Goal: Feedback & Contribution: Submit feedback/report problem

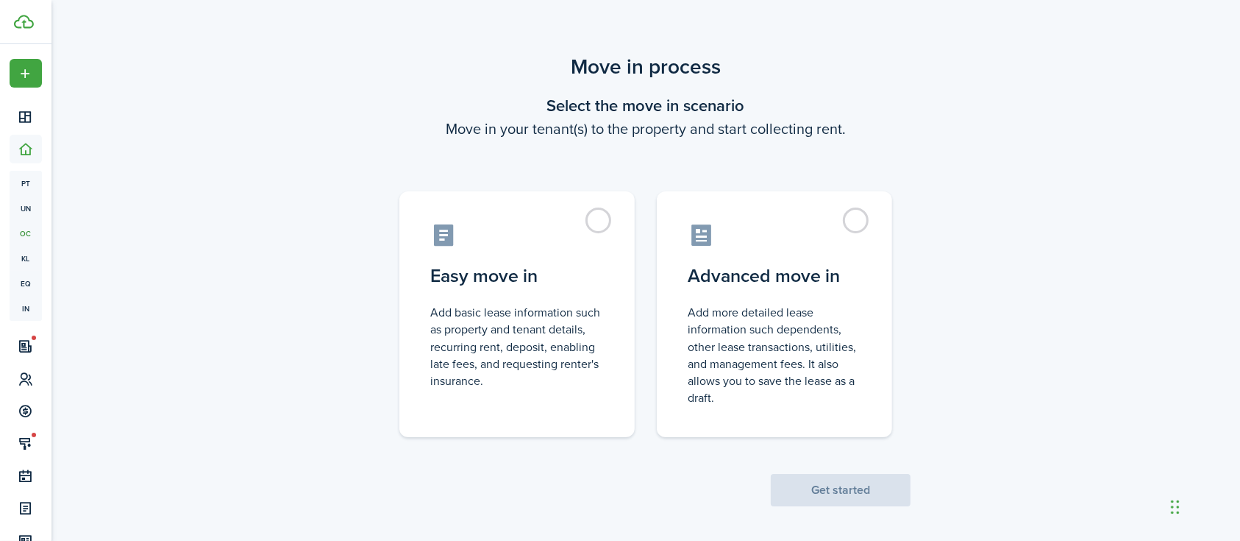
click at [604, 210] on label "Easy move in Add basic lease information such as property and tenant details, r…" at bounding box center [516, 314] width 235 height 246
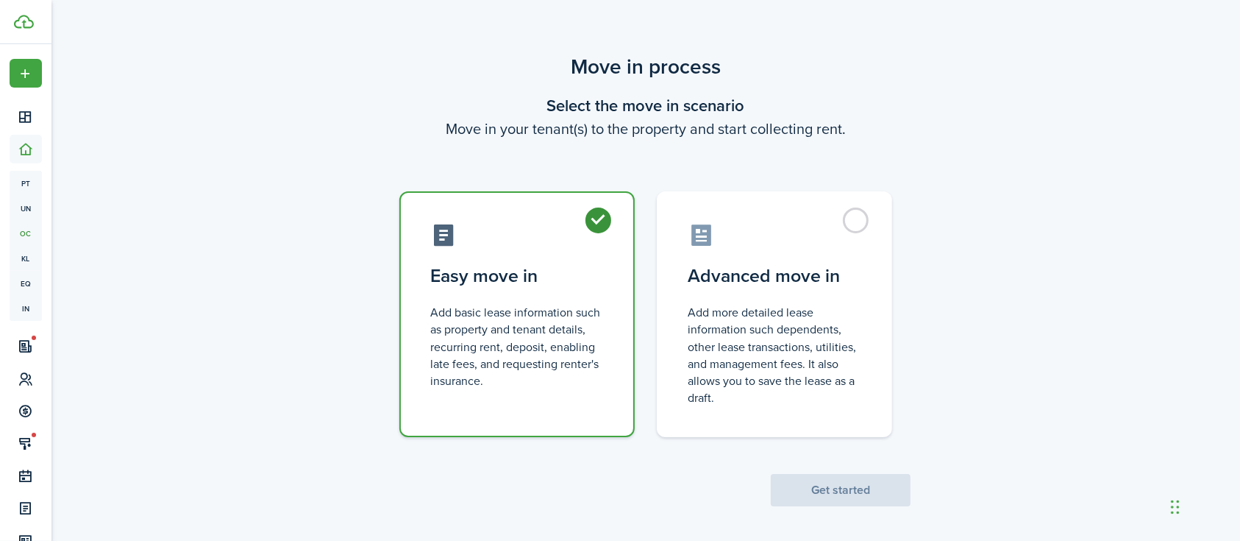
radio input "true"
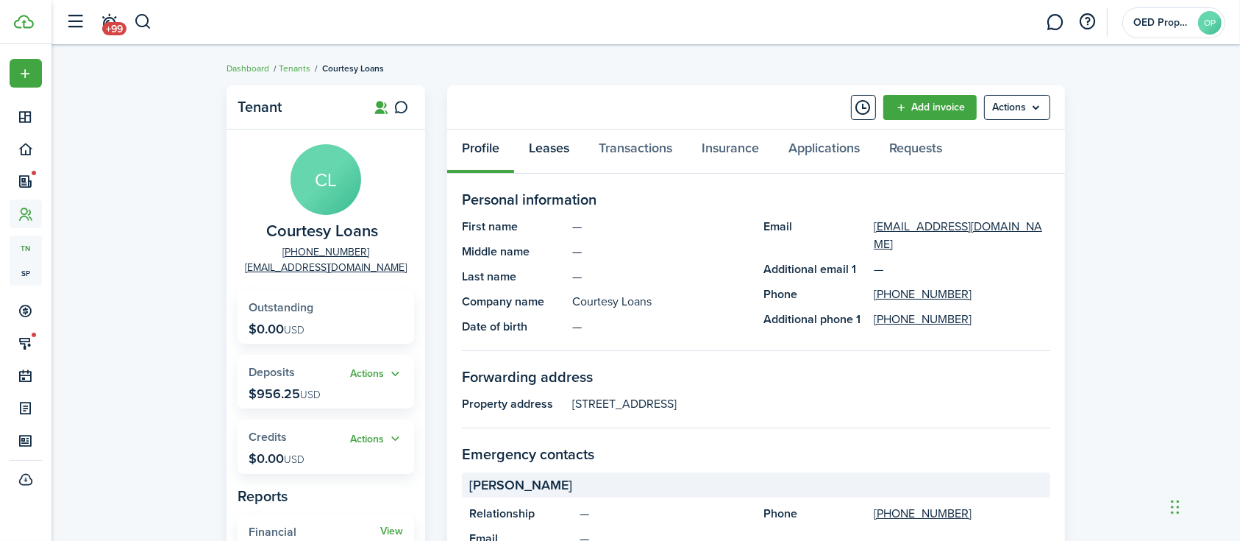
click at [541, 151] on link "Leases" at bounding box center [549, 151] width 70 height 44
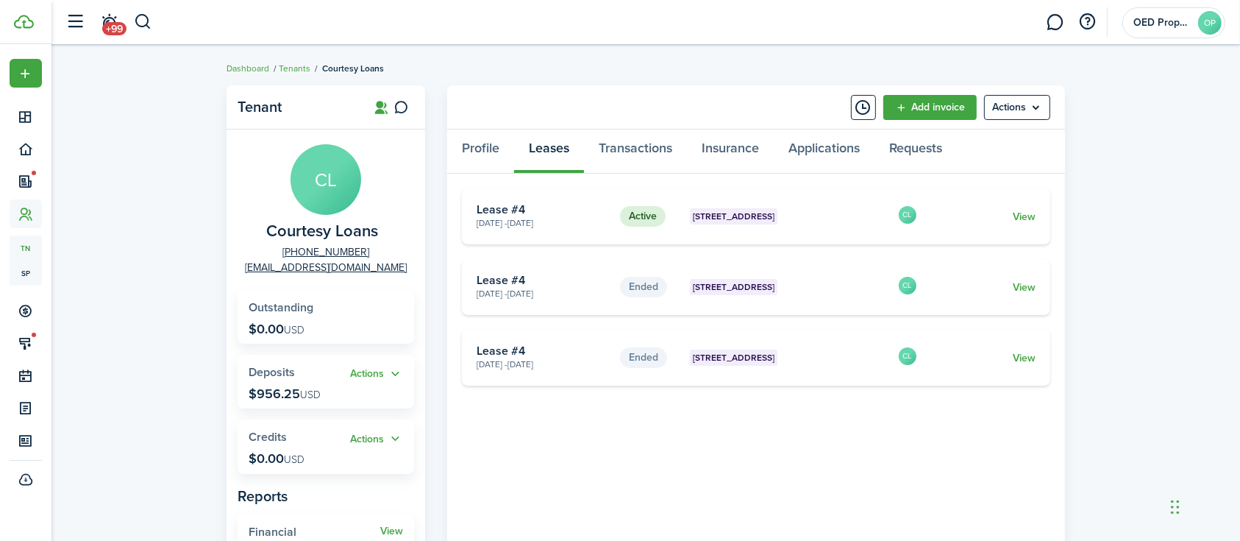
click at [1030, 217] on link "View" at bounding box center [1024, 216] width 23 height 15
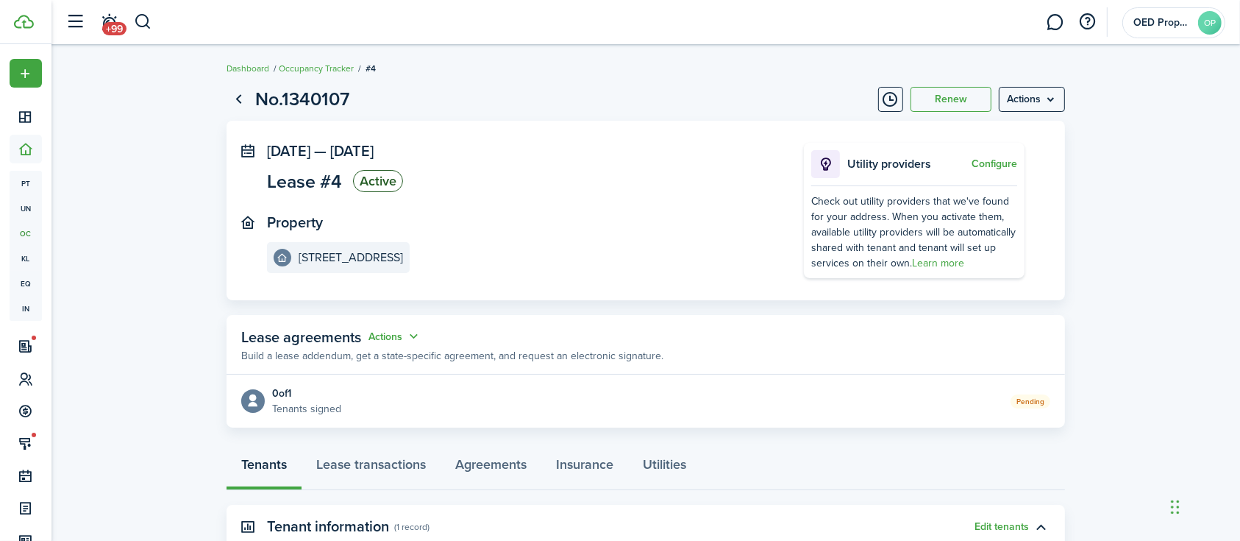
click at [1013, 104] on menu-btn "Actions" at bounding box center [1032, 99] width 66 height 25
click at [976, 130] on button "Edit" at bounding box center [1000, 131] width 129 height 25
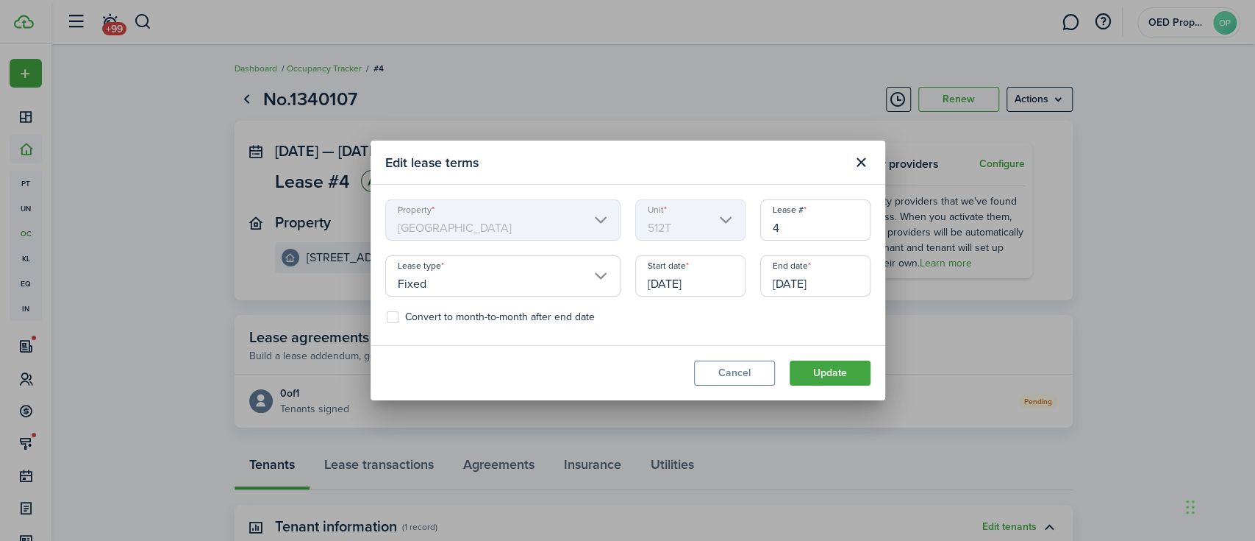
click at [866, 168] on button "Close modal" at bounding box center [861, 162] width 25 height 25
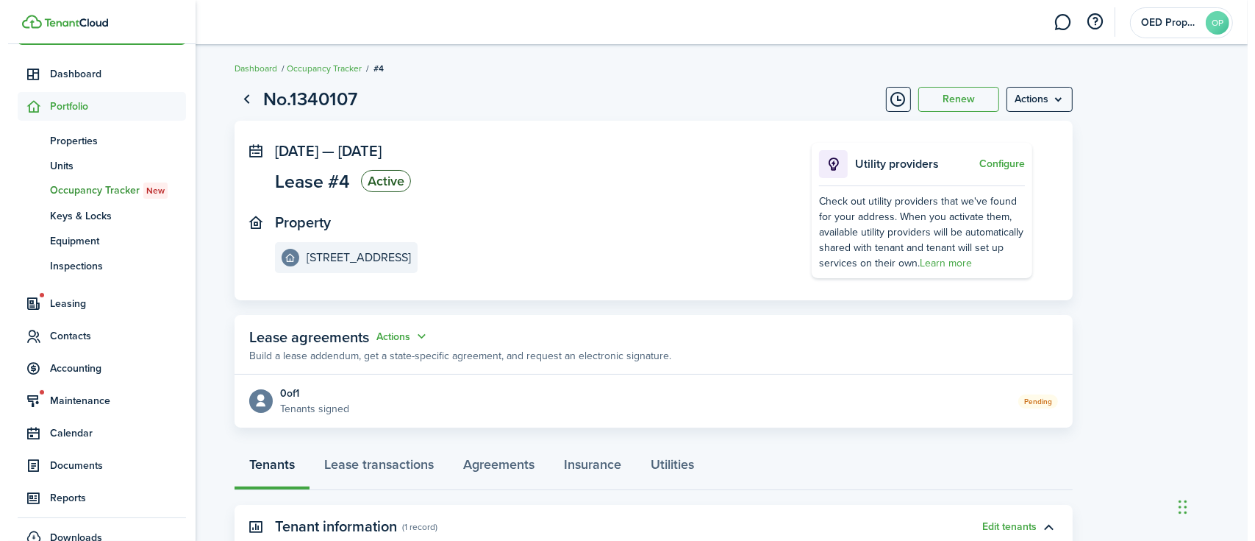
scroll to position [65, 0]
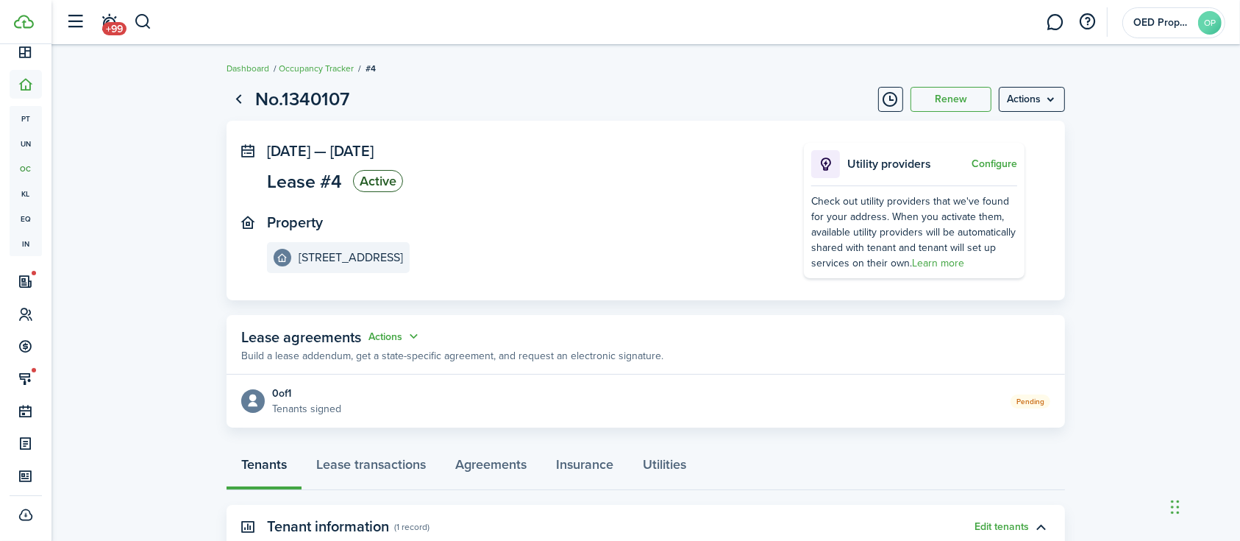
click at [1088, 24] on button "button" at bounding box center [1087, 22] width 25 height 25
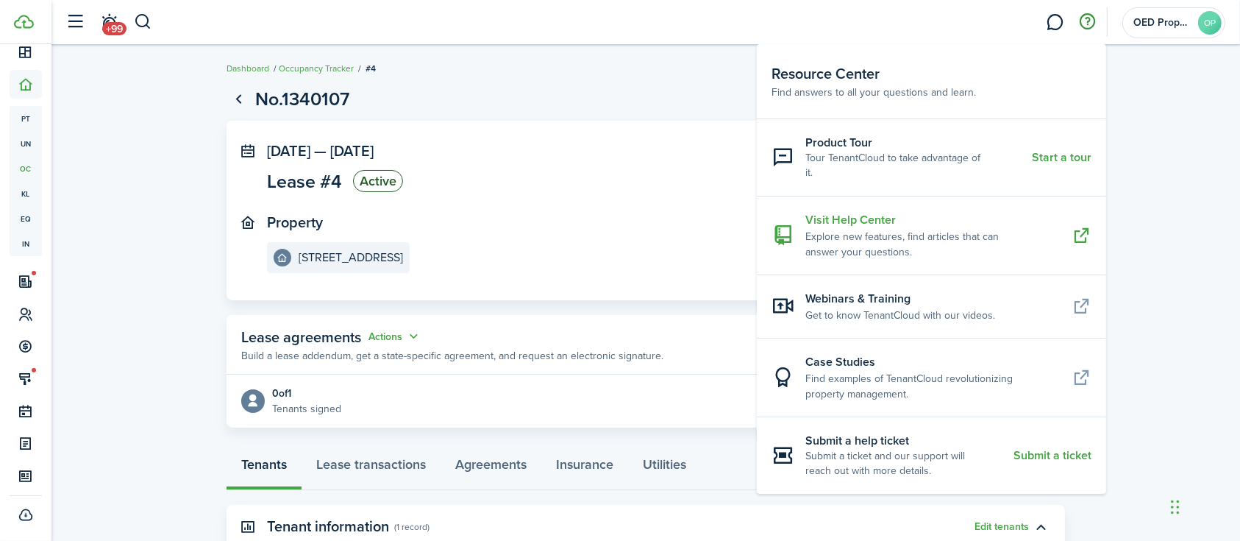
click at [1077, 226] on icon at bounding box center [1081, 235] width 20 height 19
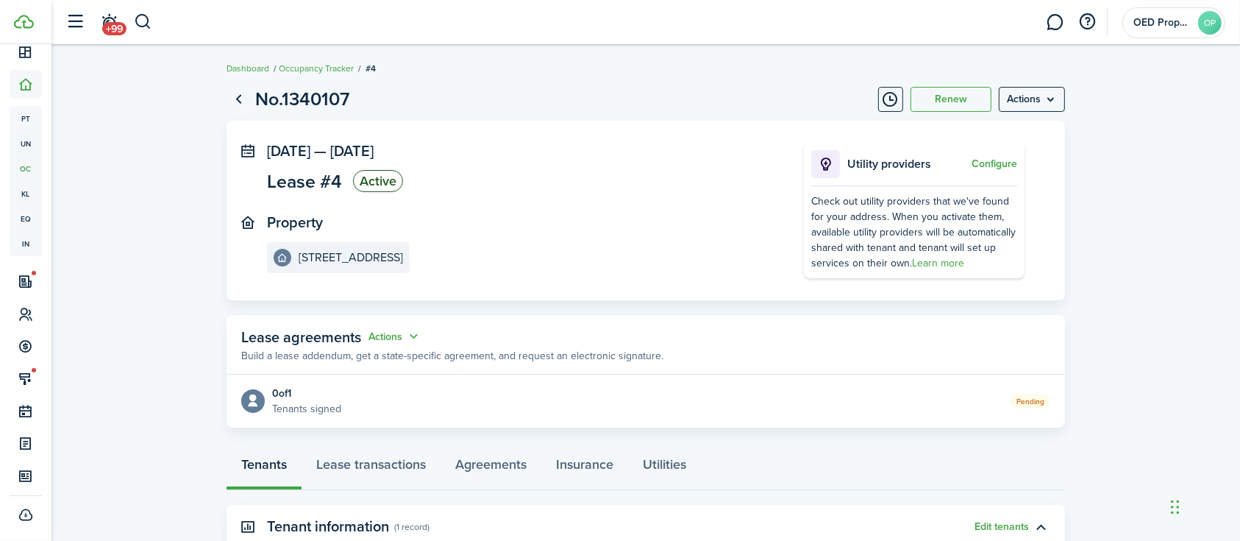
click at [1094, 17] on button "button" at bounding box center [1087, 22] width 25 height 25
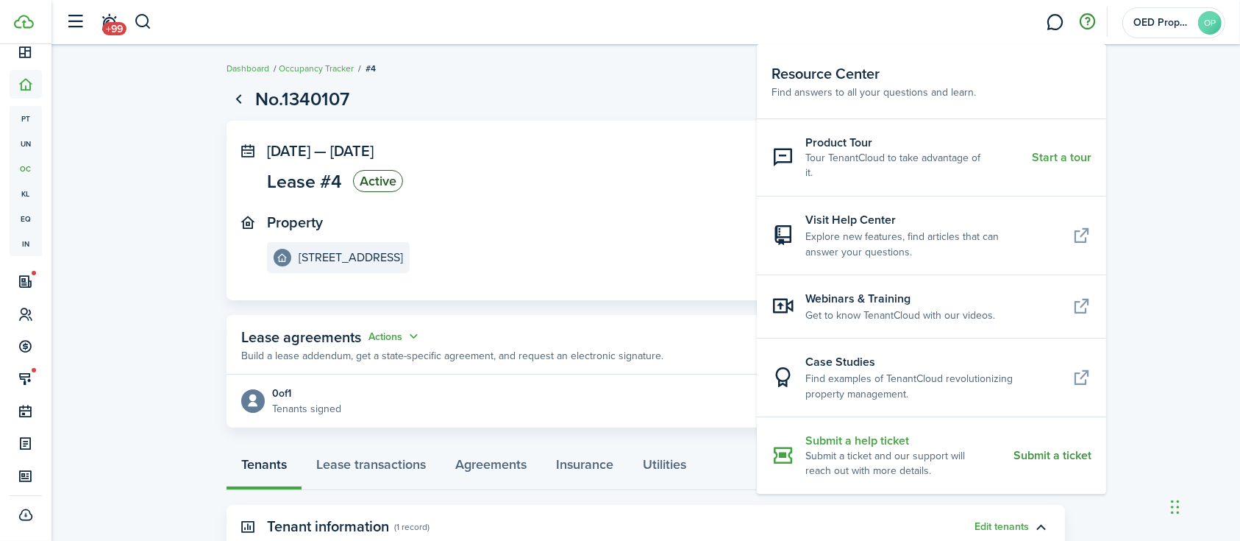
click at [1033, 449] on resource-center-item-link "Submit a ticket" at bounding box center [1052, 455] width 78 height 13
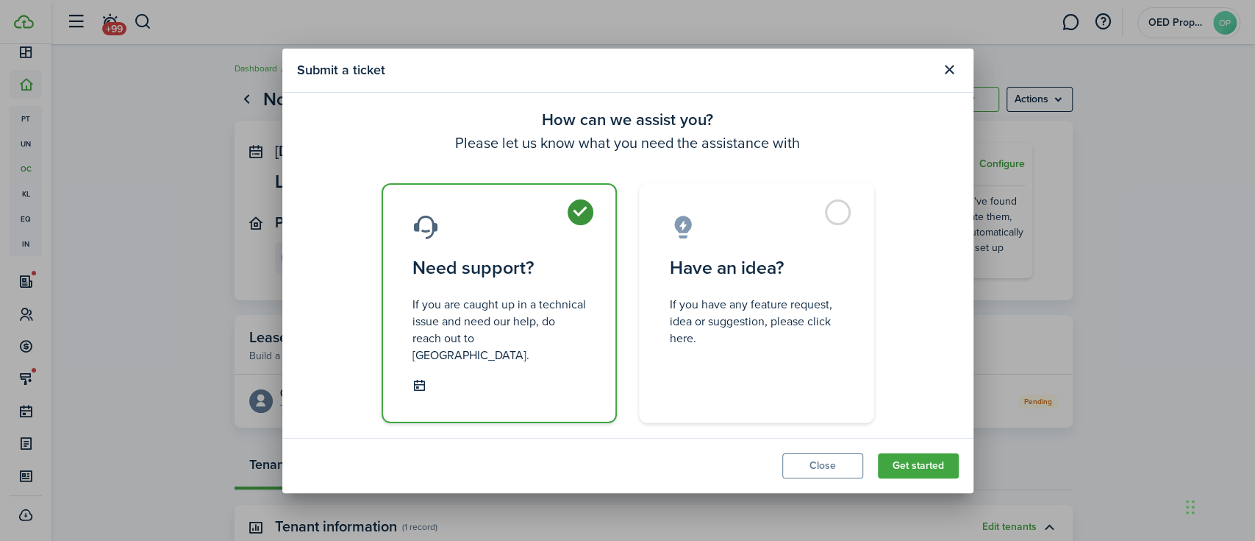
click at [947, 453] on button "Get started" at bounding box center [918, 465] width 81 height 25
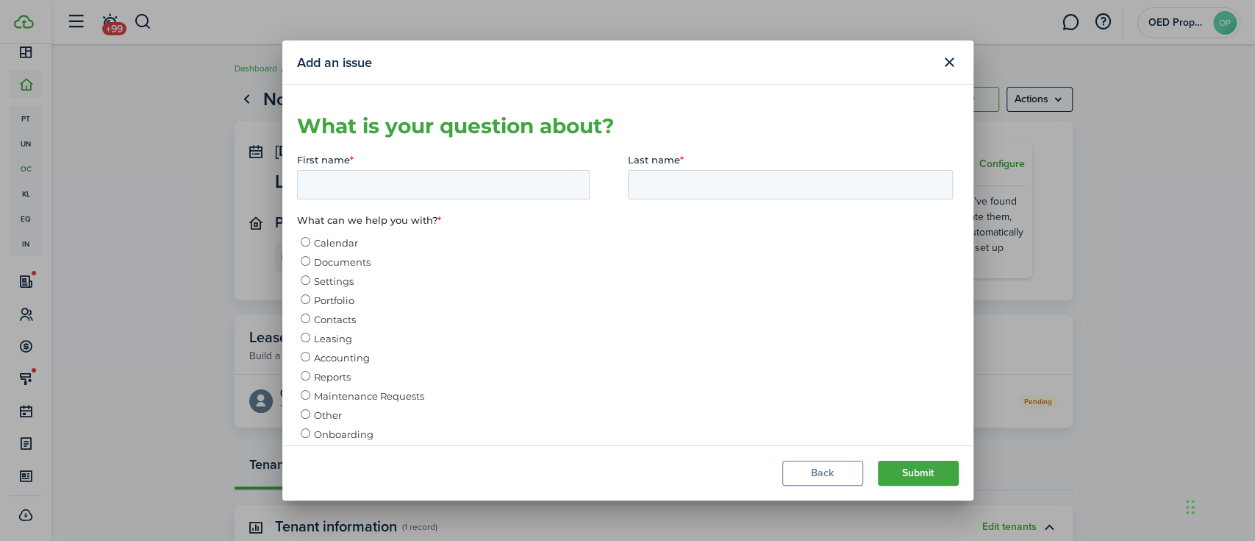
scroll to position [0, 0]
click at [501, 189] on input "First name *" at bounding box center [442, 184] width 293 height 29
type input "[PERSON_NAME]"
click at [645, 190] on input "Last name *" at bounding box center [789, 184] width 325 height 29
type input "Bax"
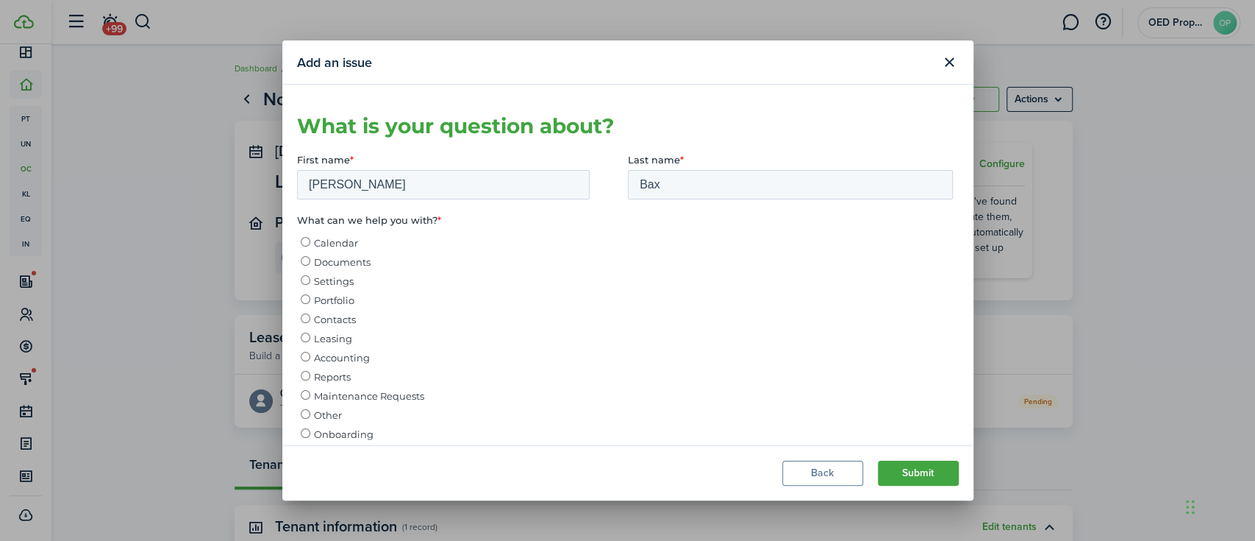
click at [307, 338] on input "Leasing" at bounding box center [305, 337] width 10 height 10
radio input "true"
click at [902, 475] on button "Submit" at bounding box center [918, 472] width 81 height 25
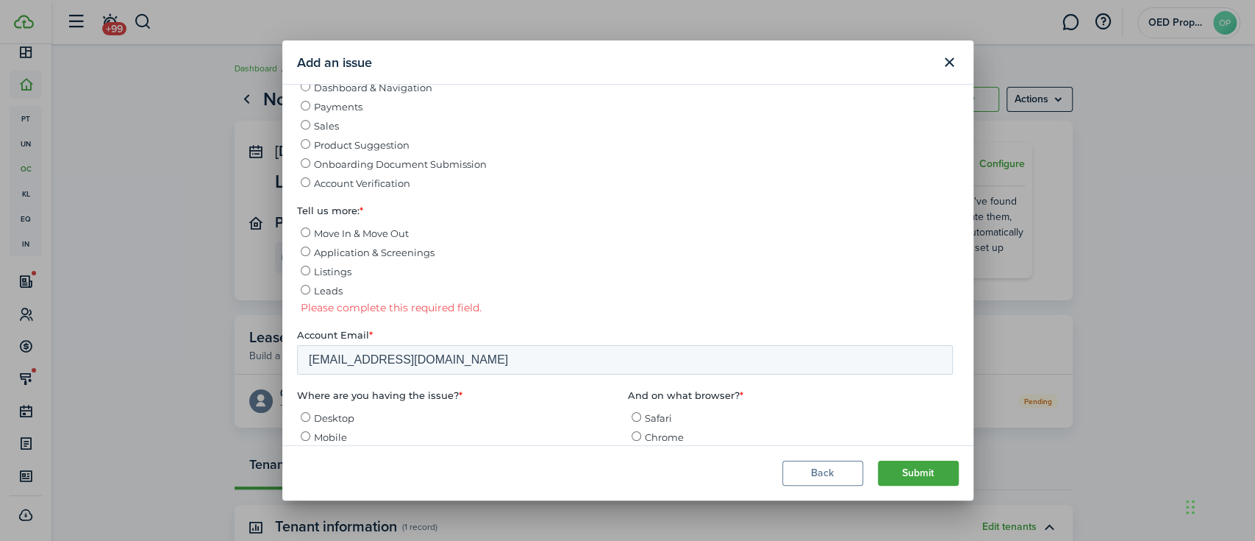
scroll to position [368, 0]
click at [305, 235] on input "Move In & Move Out" at bounding box center [305, 231] width 10 height 10
radio input "true"
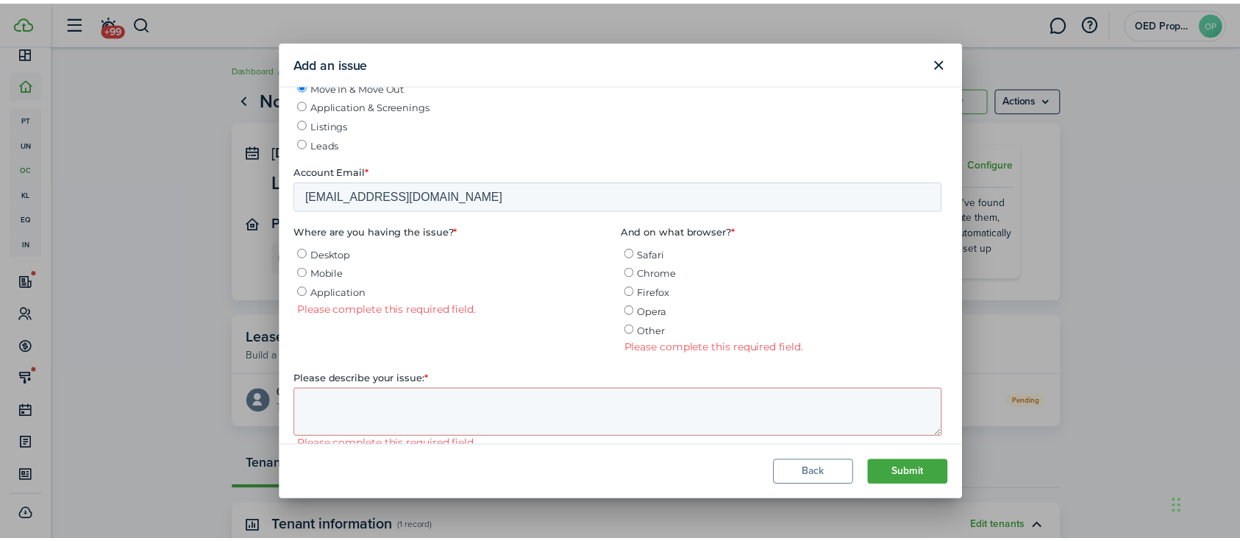
scroll to position [518, 0]
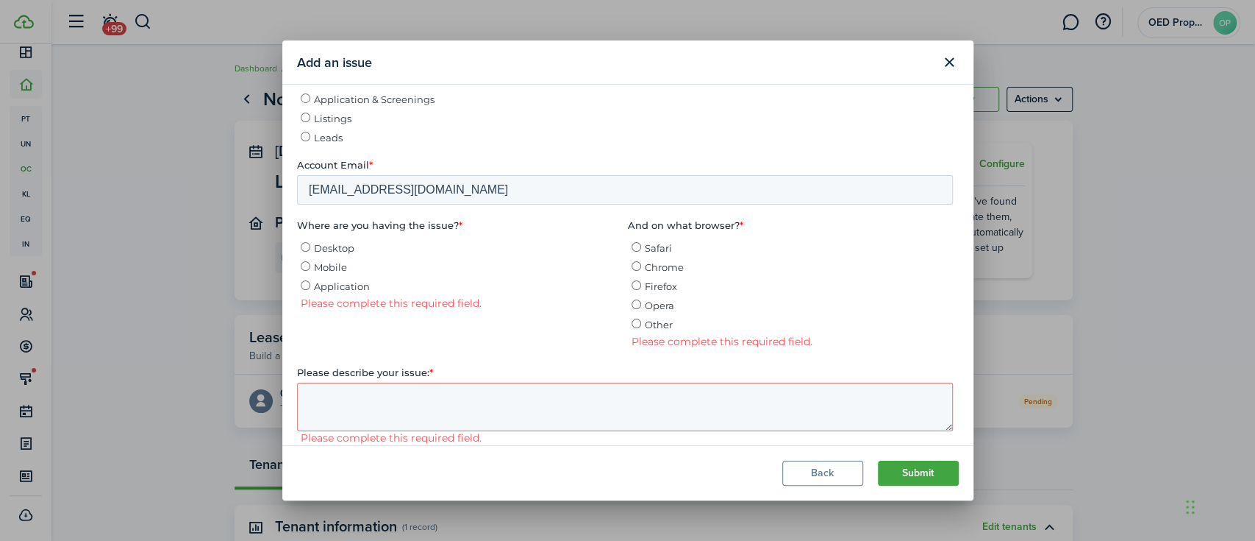
click at [304, 252] on input "Desktop" at bounding box center [305, 248] width 10 height 10
radio input "true"
click at [631, 271] on input "Chrome" at bounding box center [636, 267] width 10 height 10
radio input "true"
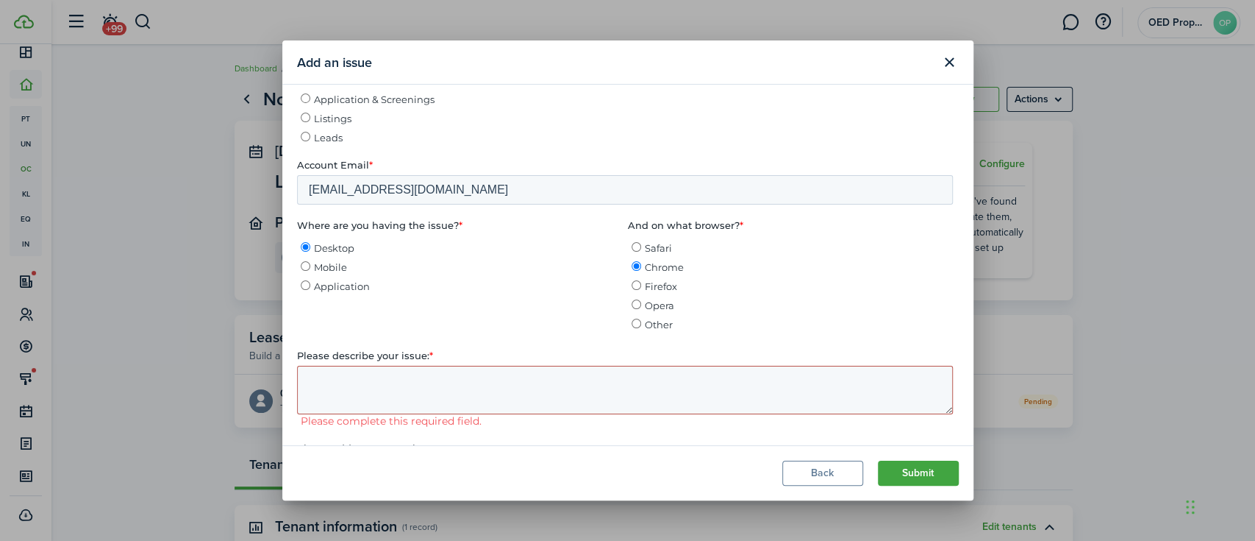
click at [610, 389] on textarea "Please describe your issue: *" at bounding box center [624, 390] width 656 height 49
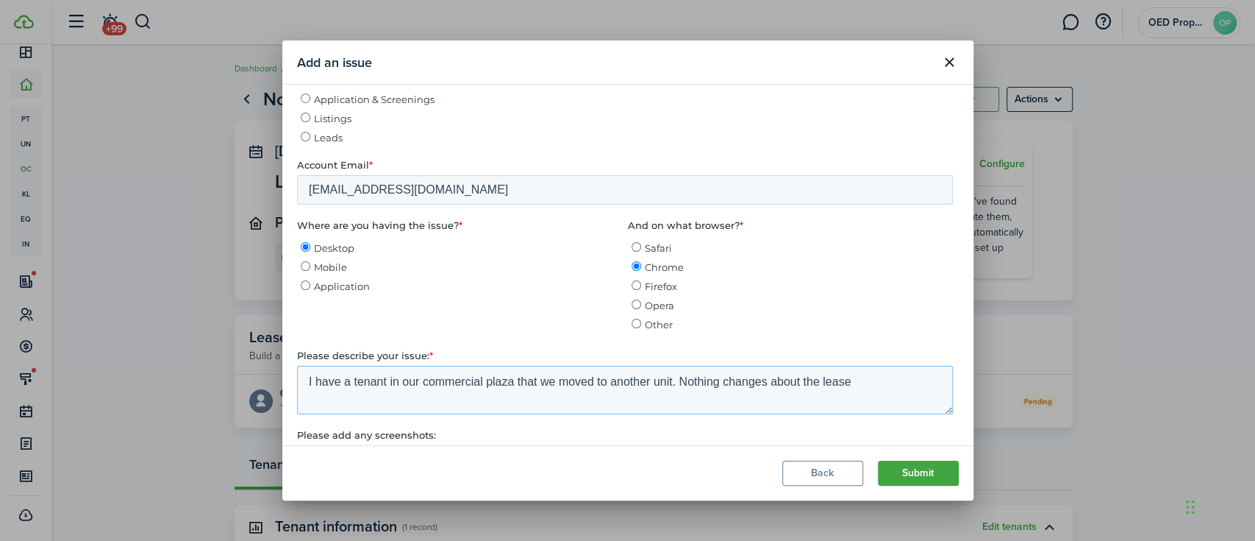
type textarea "I have a tenant in our commercial plaza that we moved to another unit. Nothing …"
click at [948, 60] on button "Close modal" at bounding box center [950, 62] width 25 height 25
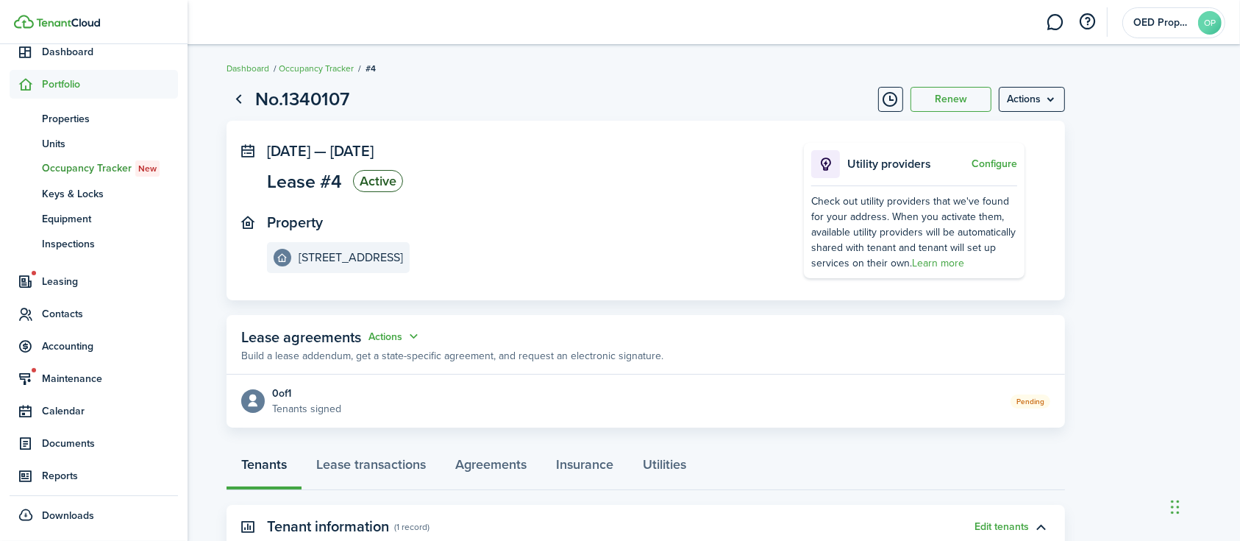
click at [42, 320] on span "Contacts" at bounding box center [110, 313] width 136 height 15
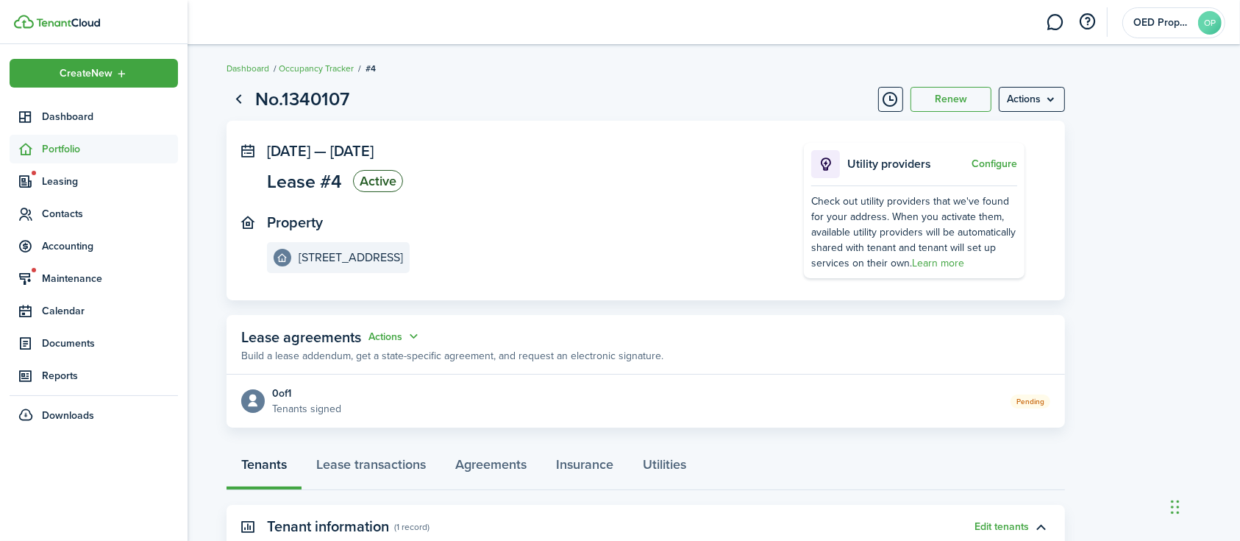
scroll to position [0, 0]
